Goal: Information Seeking & Learning: Learn about a topic

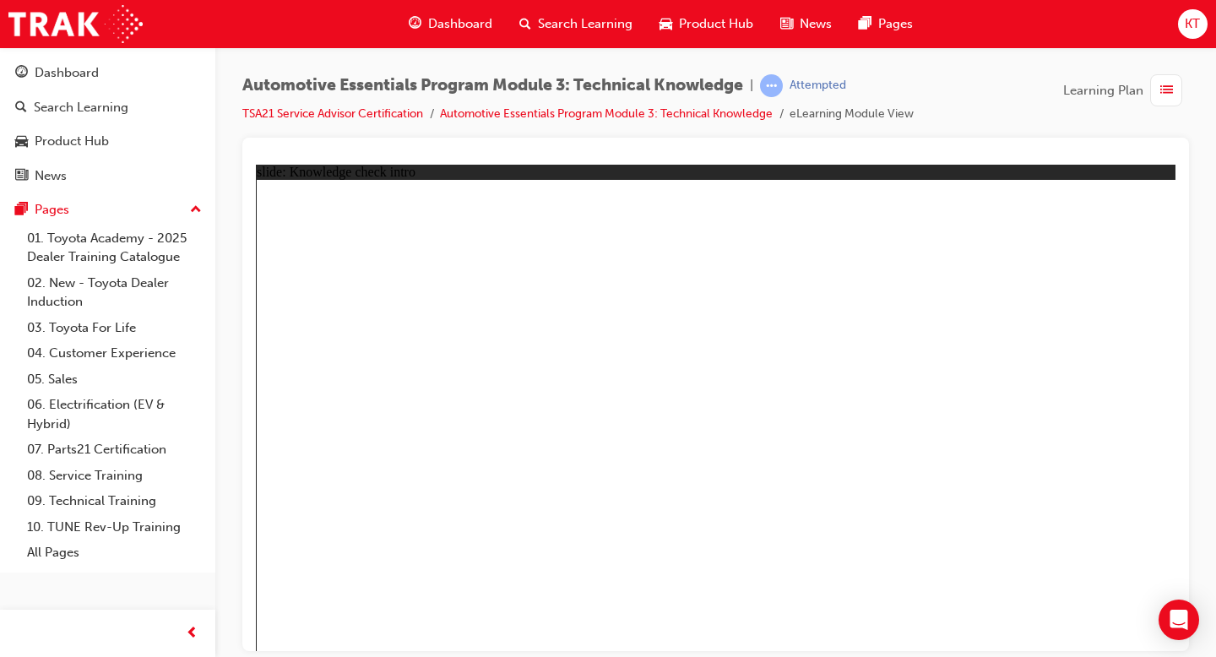
radio input "true"
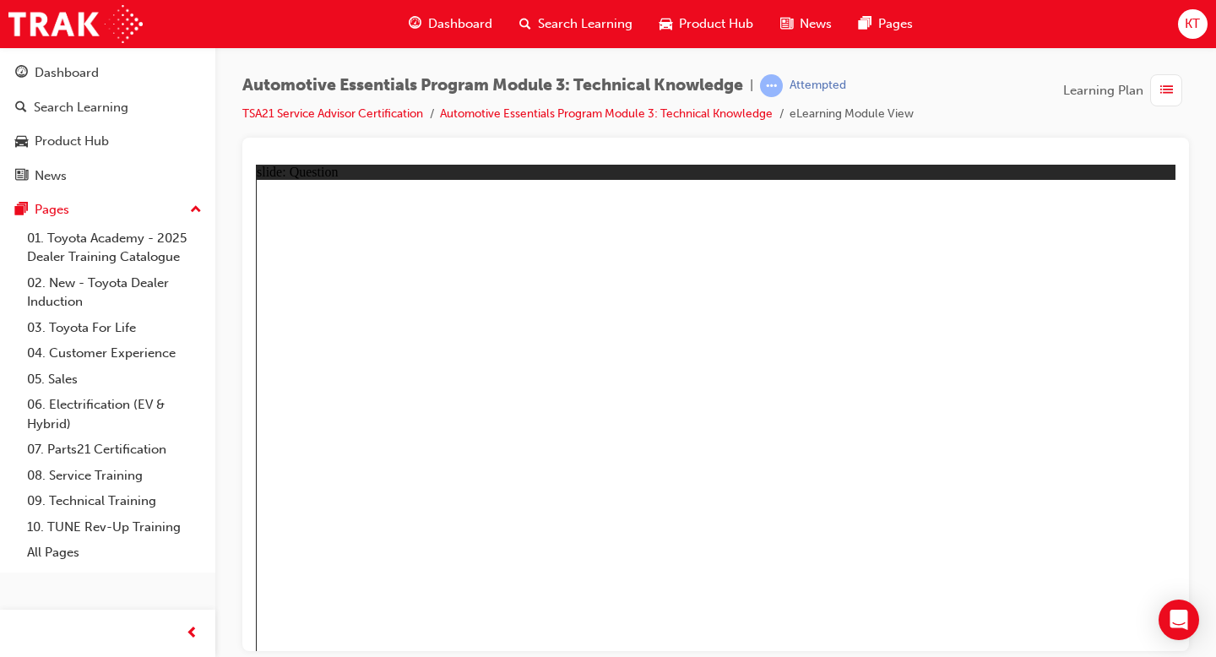
radio input "true"
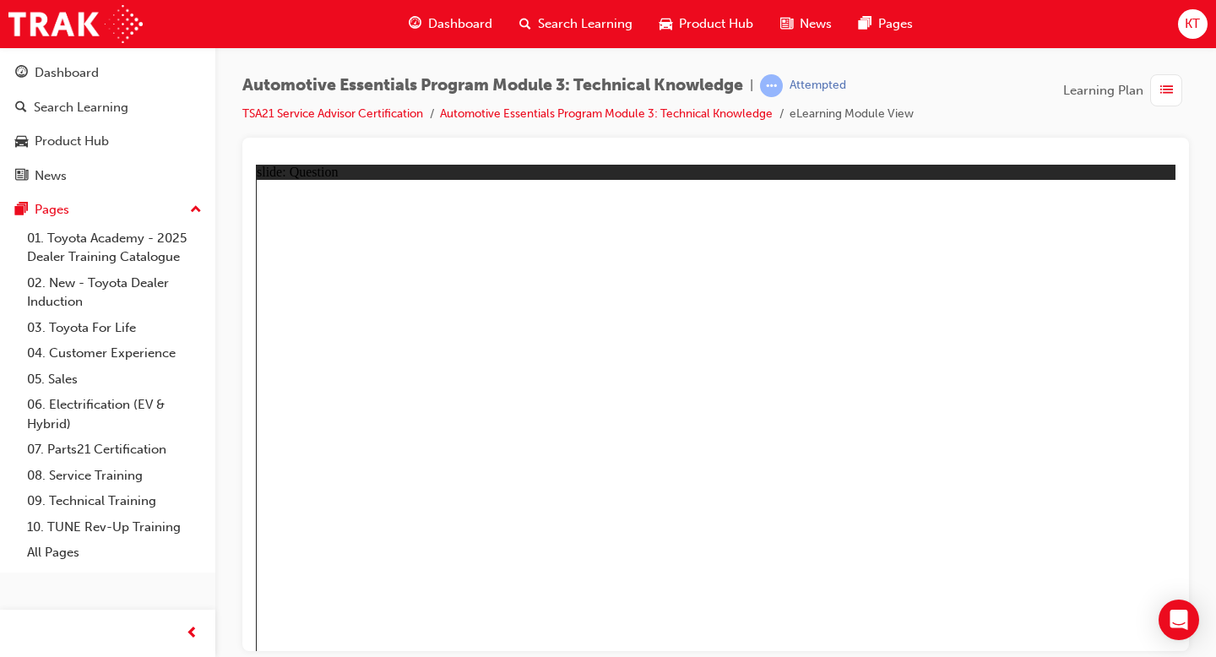
radio input "true"
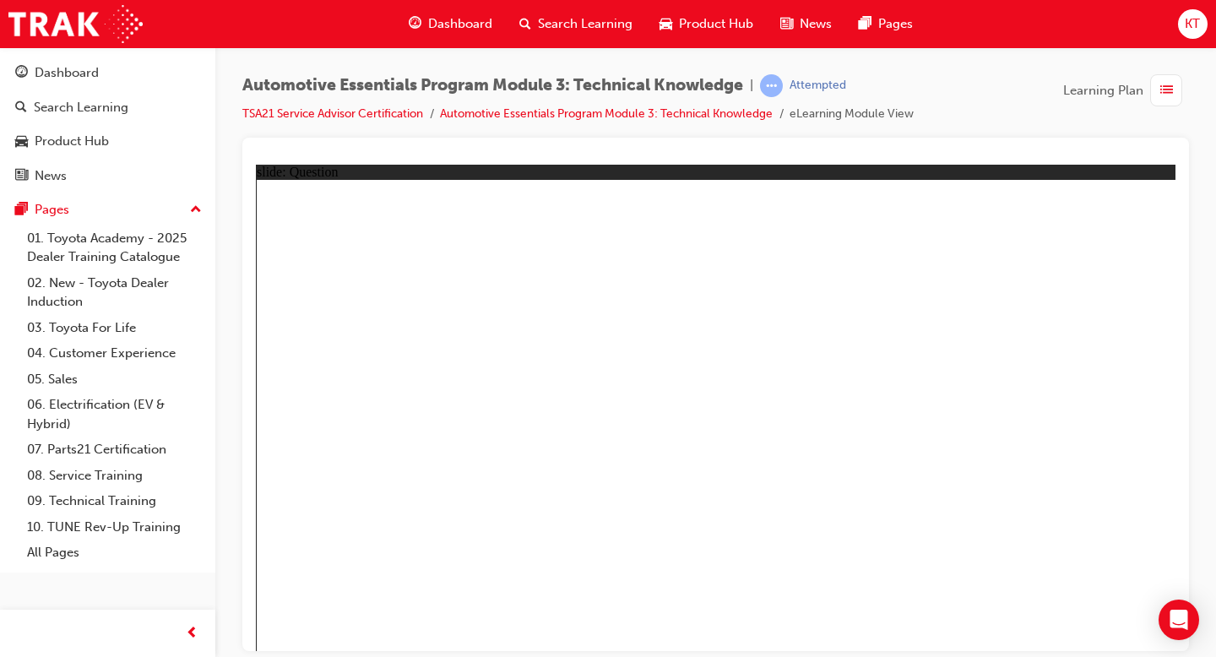
radio input "true"
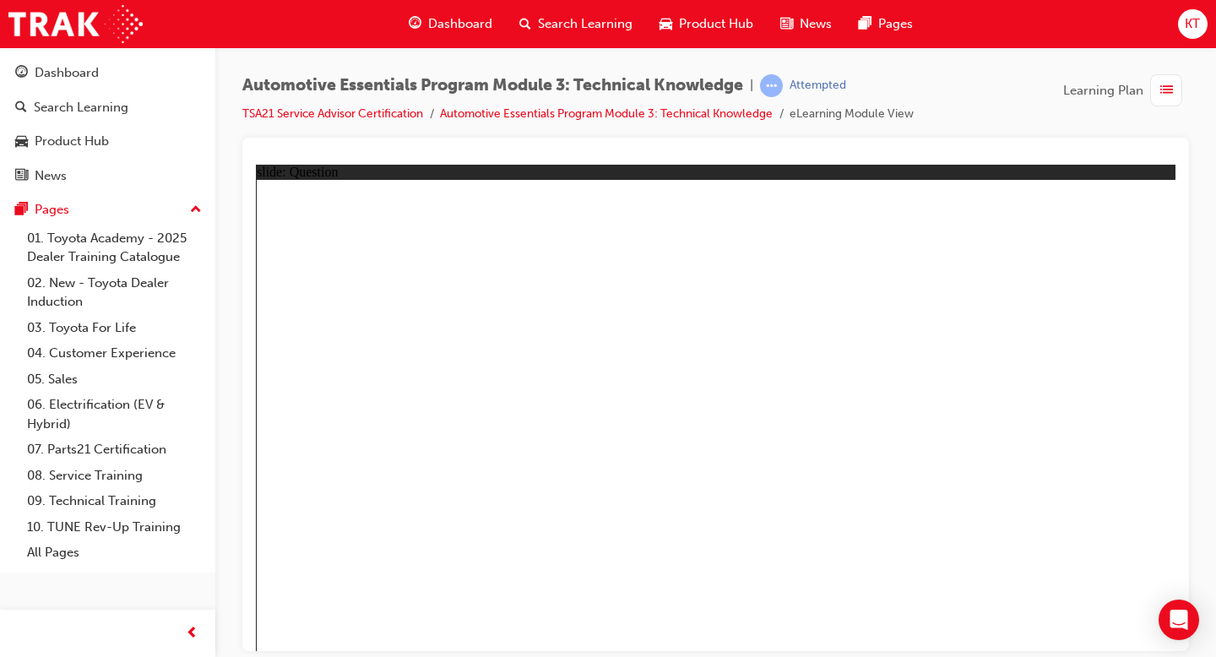
radio input "true"
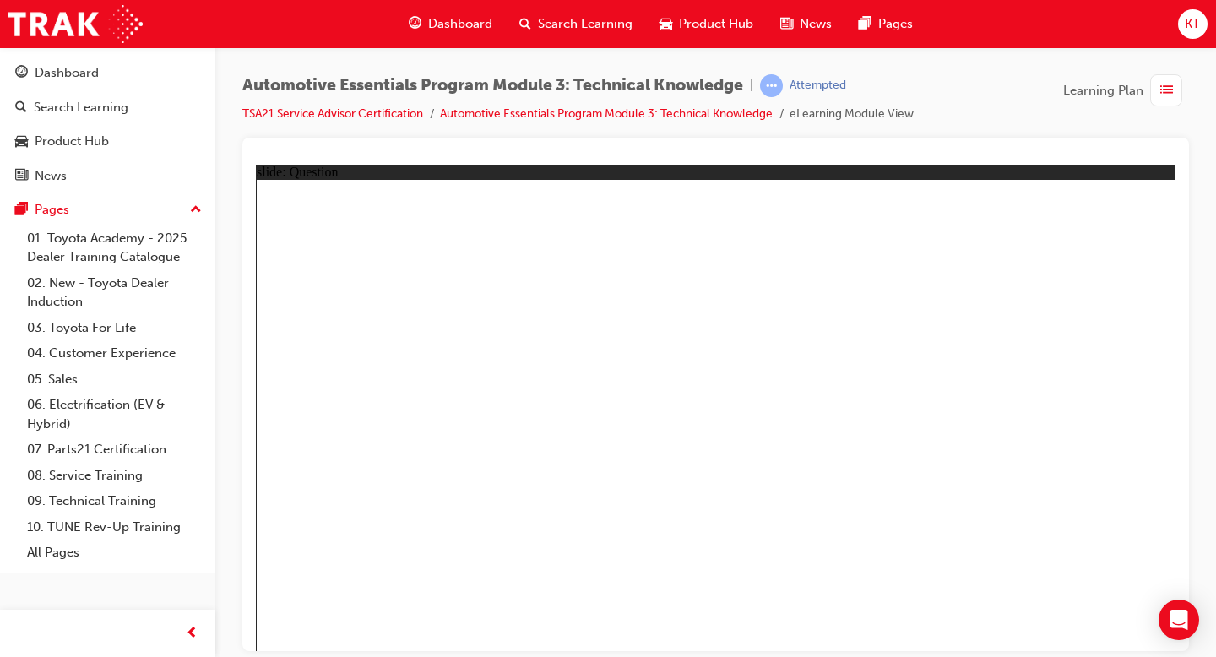
radio input "true"
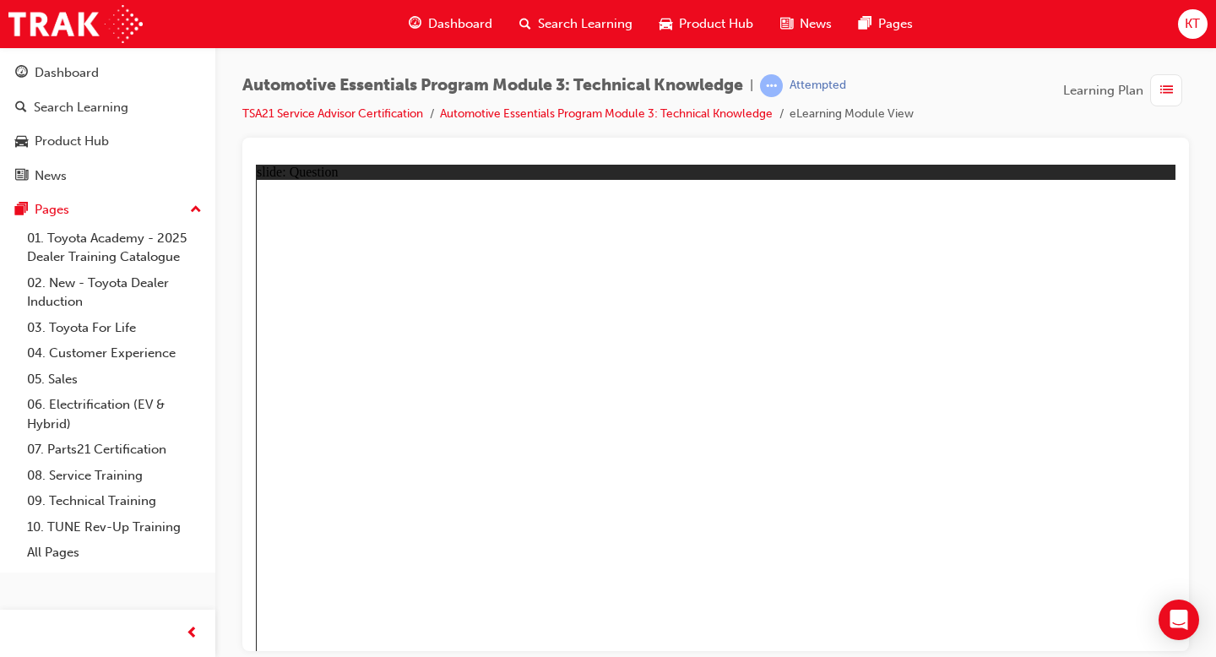
radio input "true"
drag, startPoint x: 706, startPoint y: 371, endPoint x: 772, endPoint y: 360, distance: 66.9
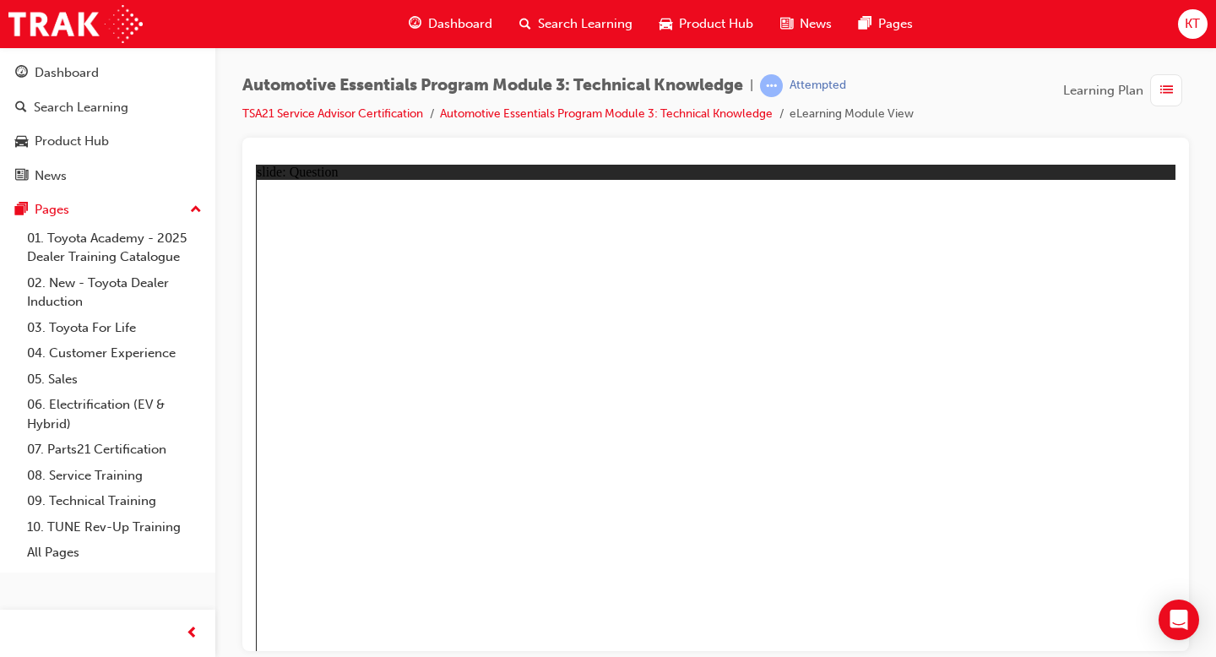
radio input "true"
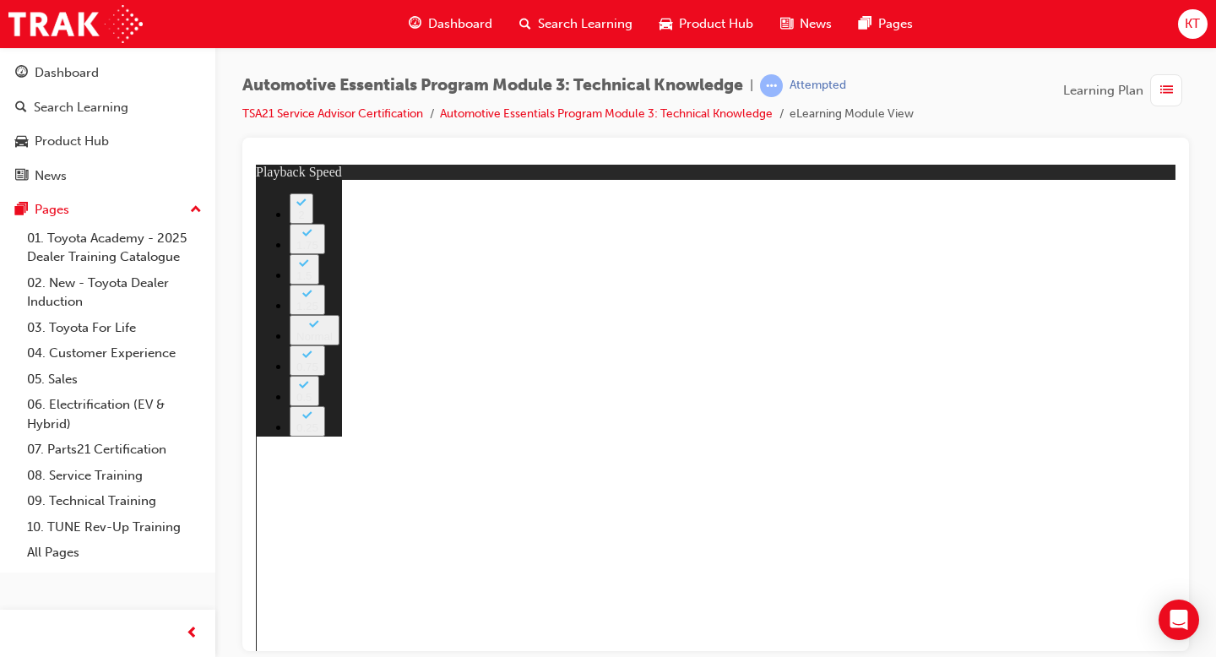
type input "227"
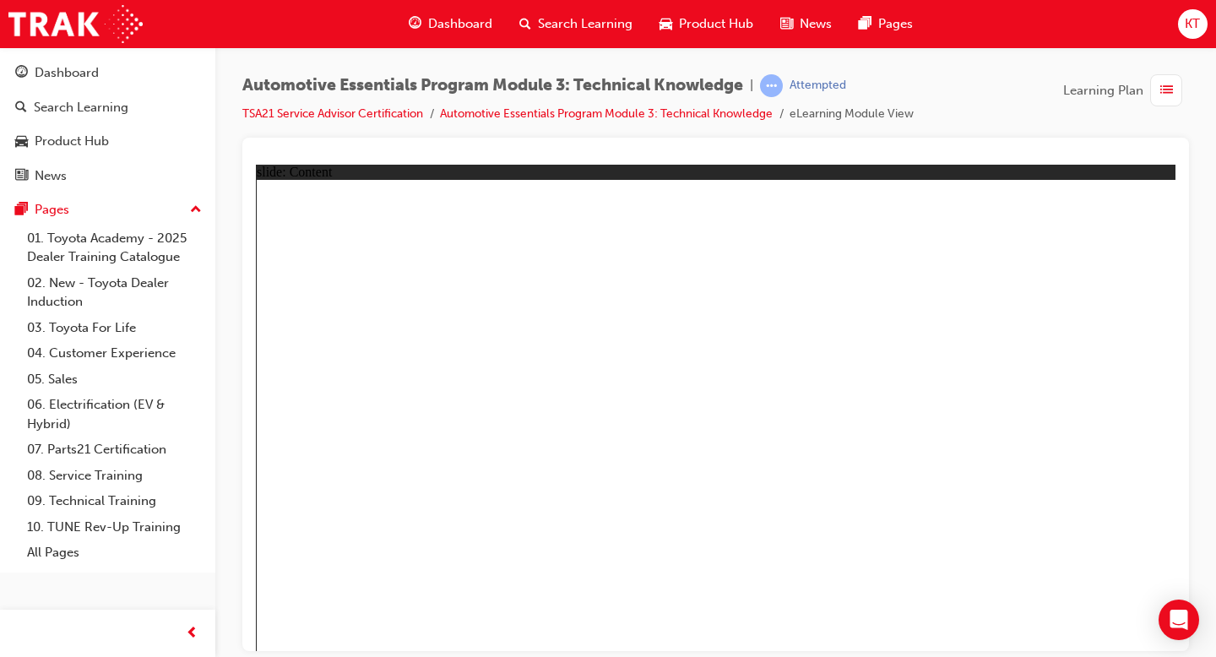
drag, startPoint x: 1093, startPoint y: 225, endPoint x: 1116, endPoint y: 214, distance: 26.1
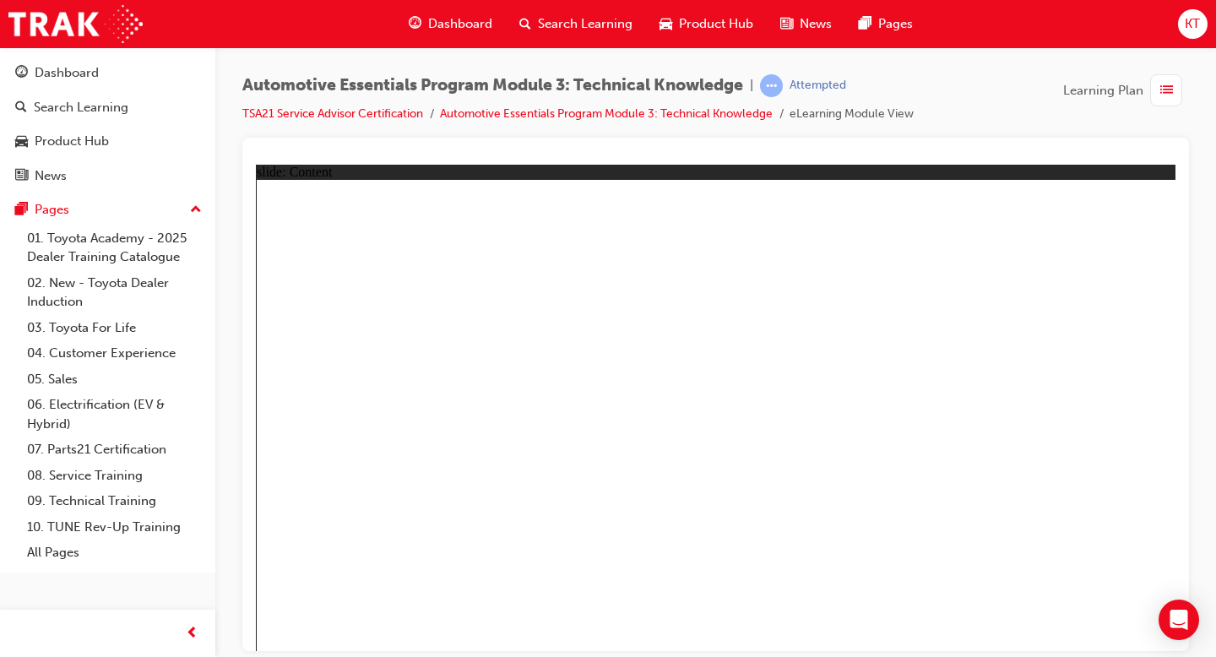
drag, startPoint x: 1156, startPoint y: 188, endPoint x: 1144, endPoint y: 198, distance: 15.6
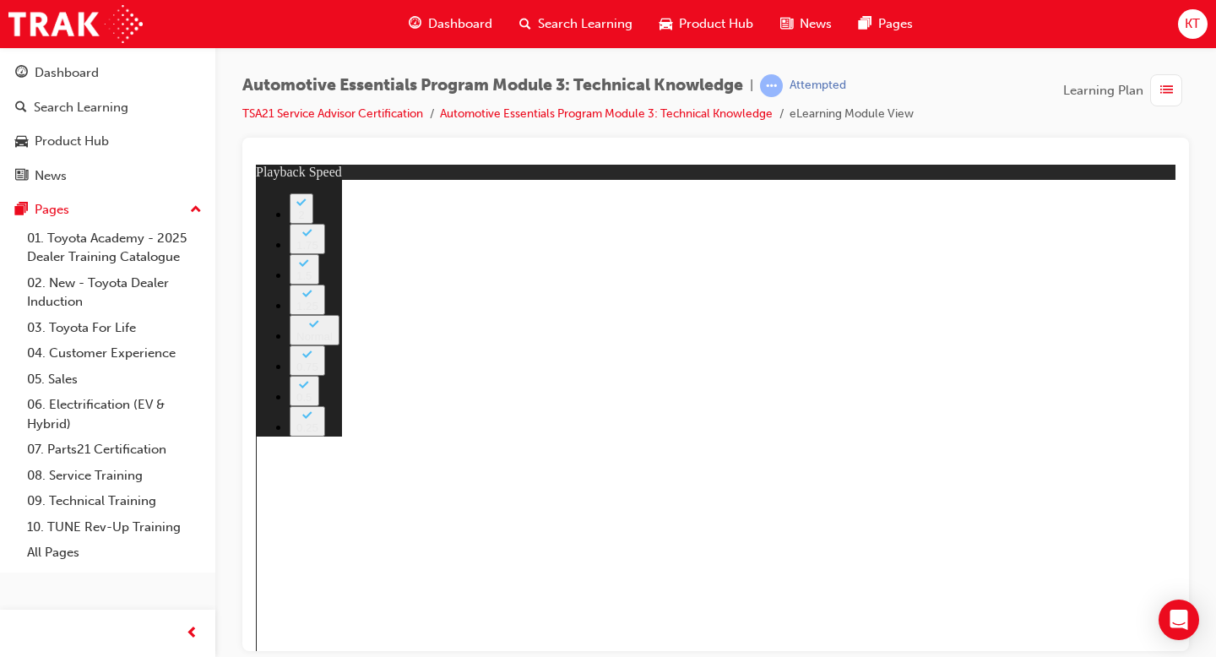
type input "20"
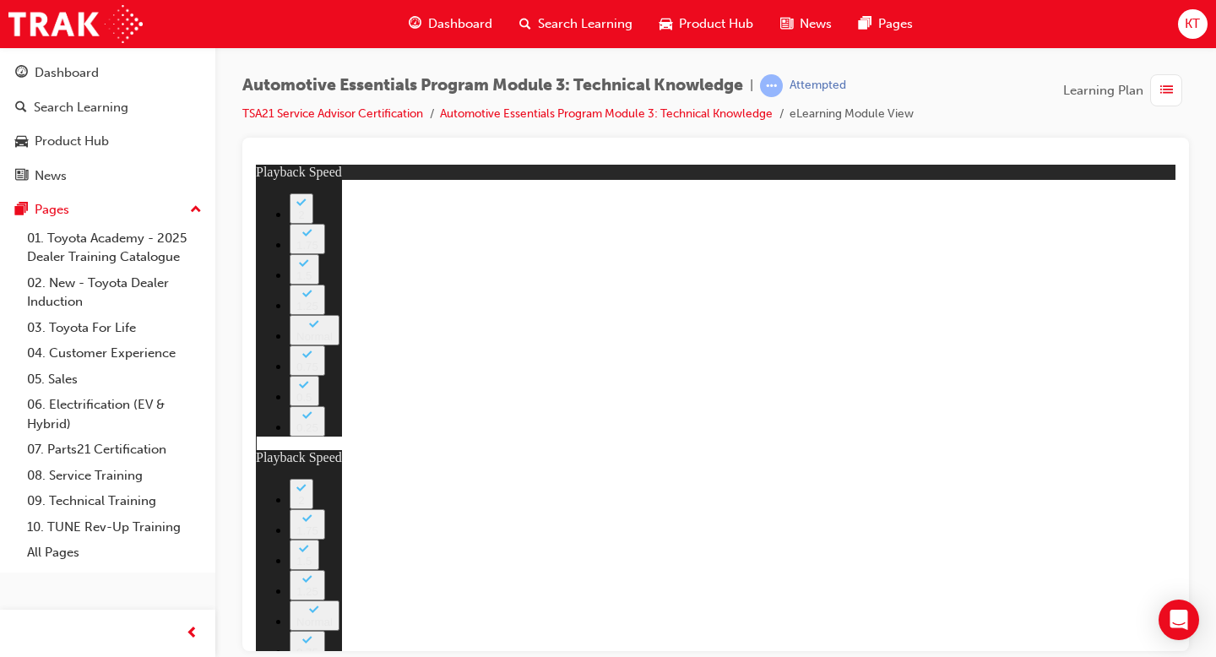
type input "15"
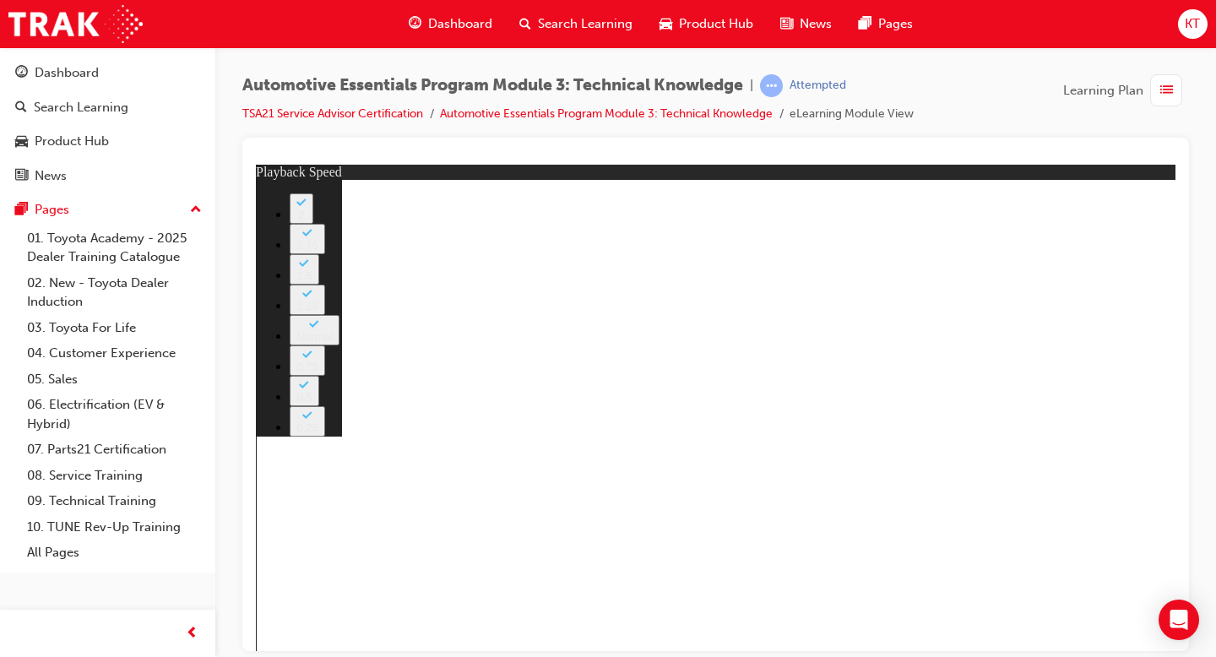
type input "18"
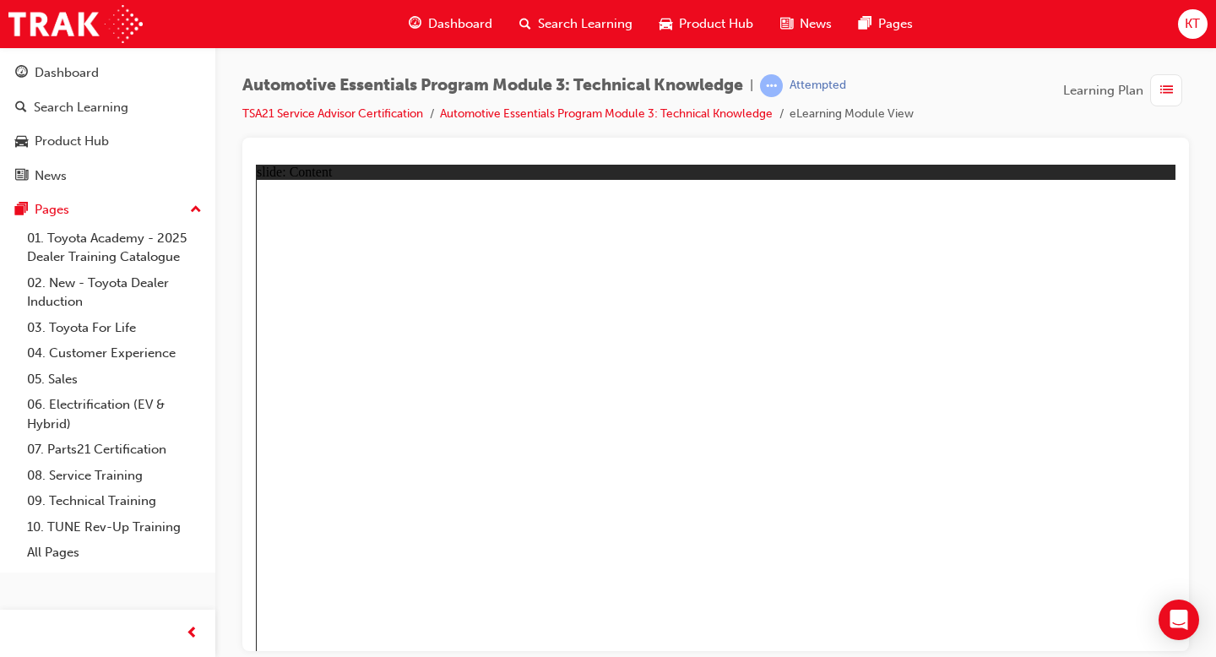
drag, startPoint x: 1114, startPoint y: 632, endPoint x: 1113, endPoint y: 619, distance: 12.8
radio input "true"
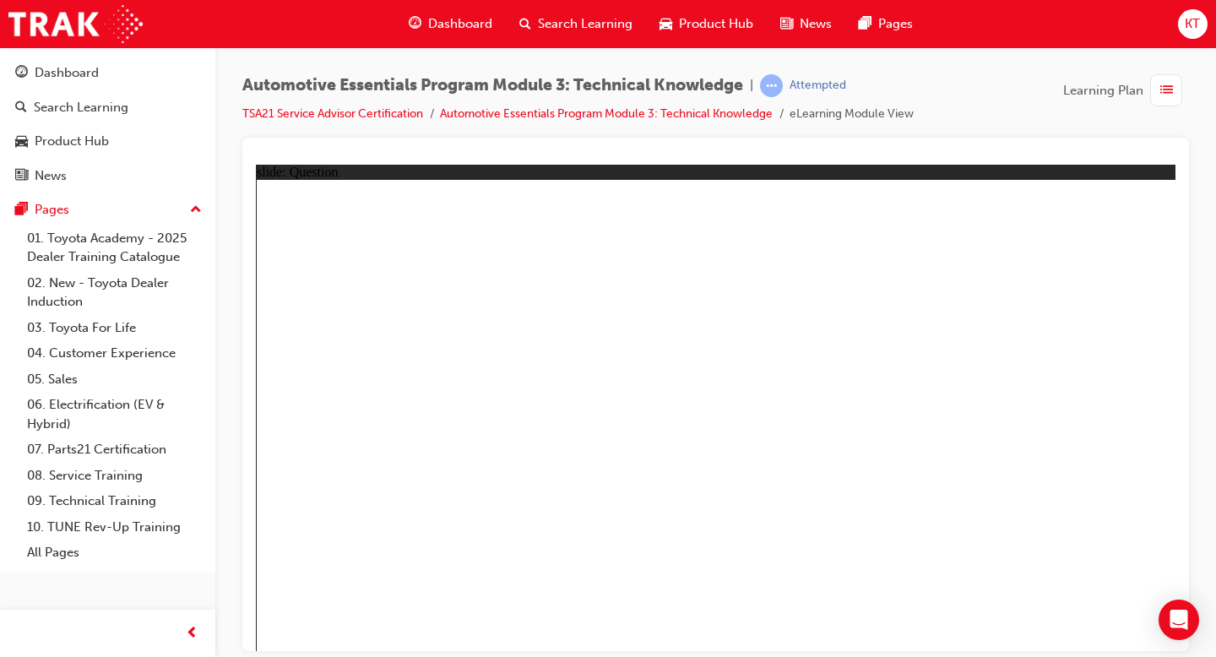
radio input "true"
